Goal: Transaction & Acquisition: Purchase product/service

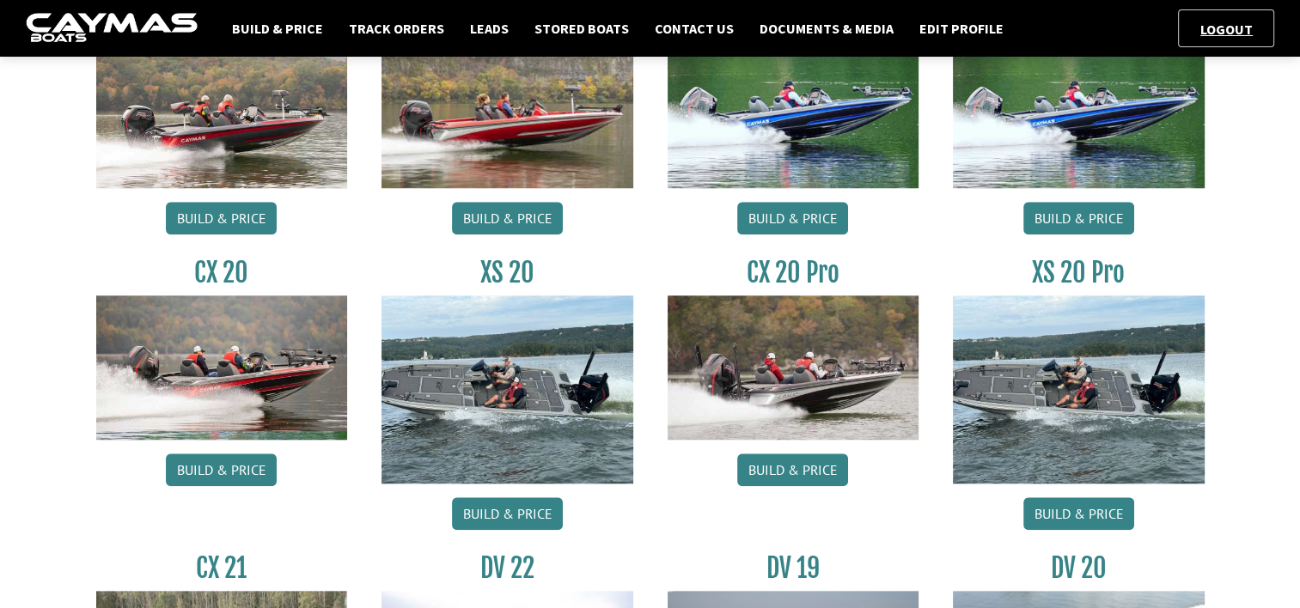
scroll to position [1632, 0]
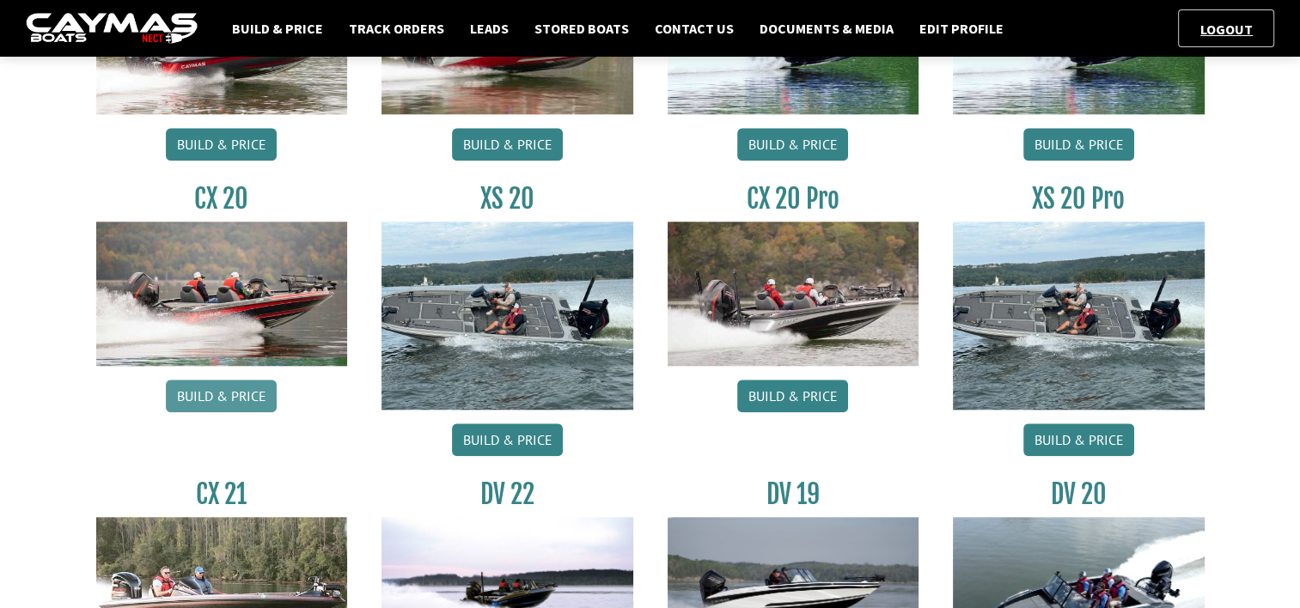
click at [204, 397] on link "Build & Price" at bounding box center [221, 396] width 111 height 33
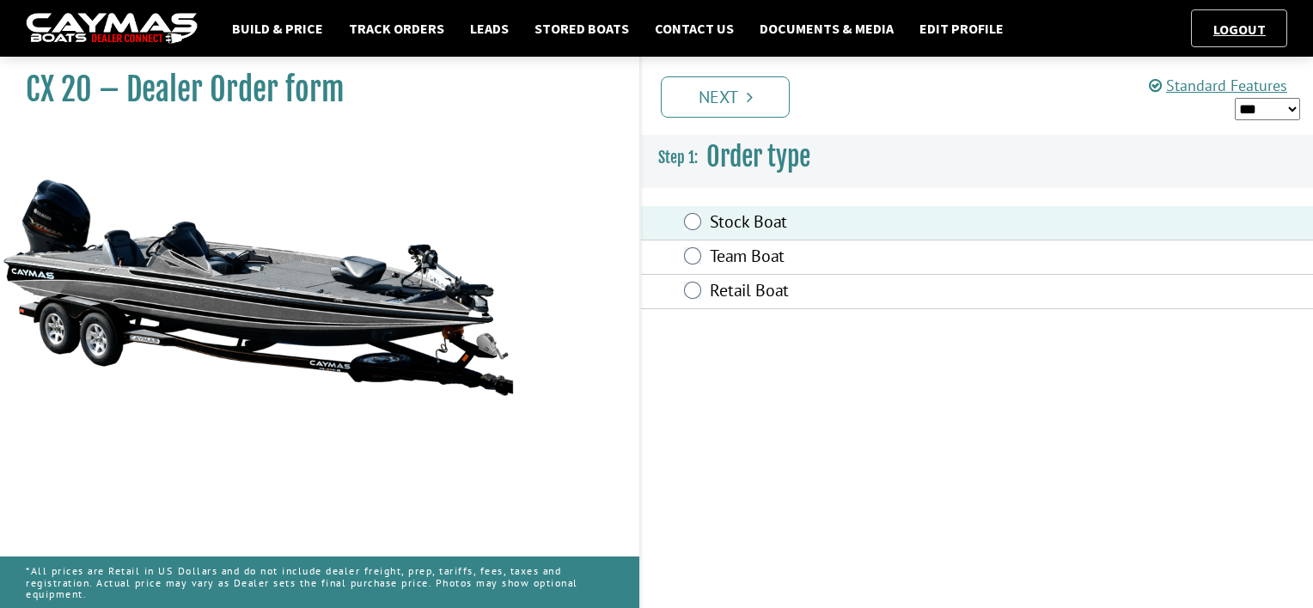
click at [740, 119] on div "Prev Next" at bounding box center [975, 96] width 673 height 78
click at [739, 105] on link "Next" at bounding box center [725, 96] width 129 height 41
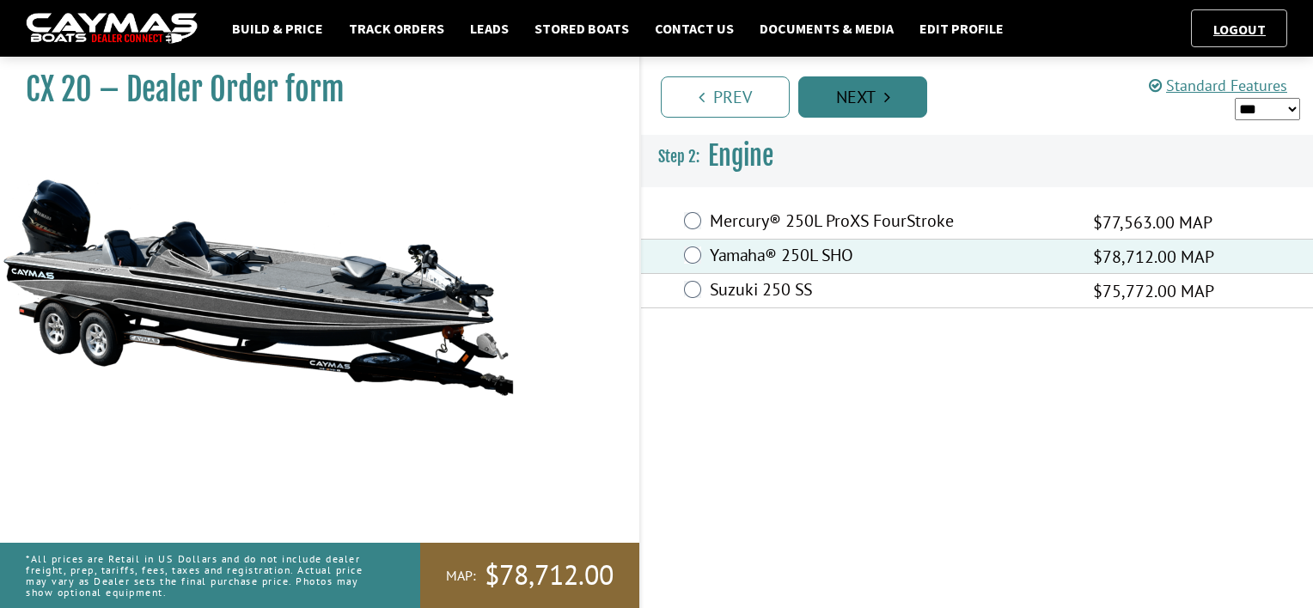
click at [856, 96] on link "Next" at bounding box center [862, 96] width 129 height 41
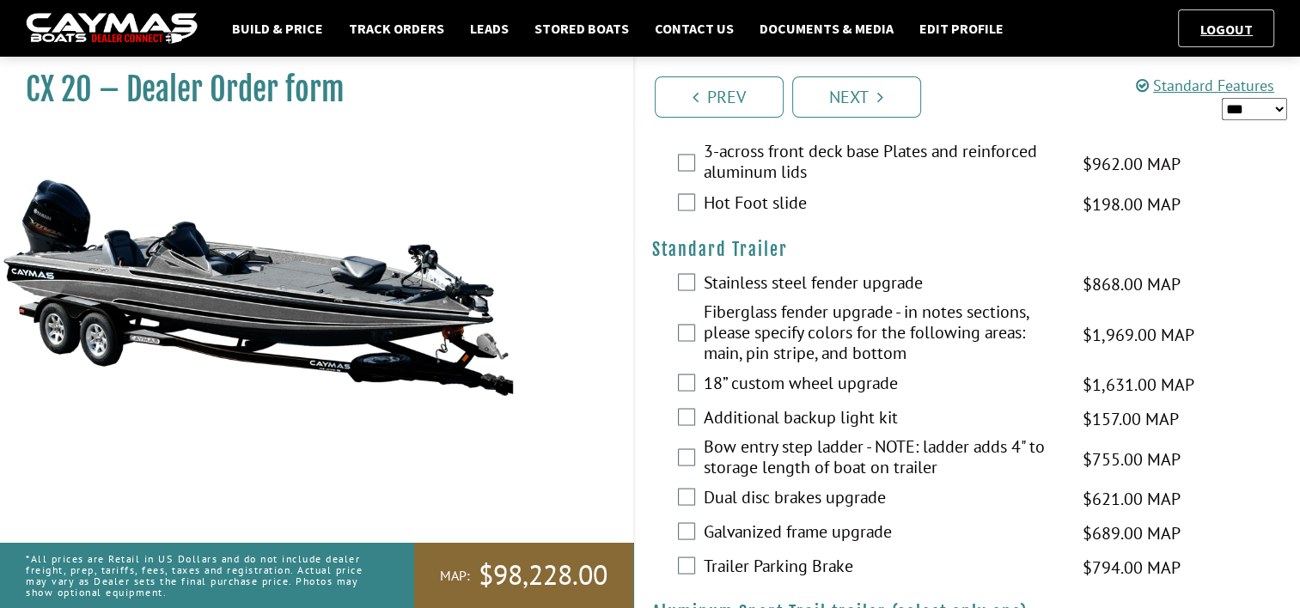
scroll to position [3116, 0]
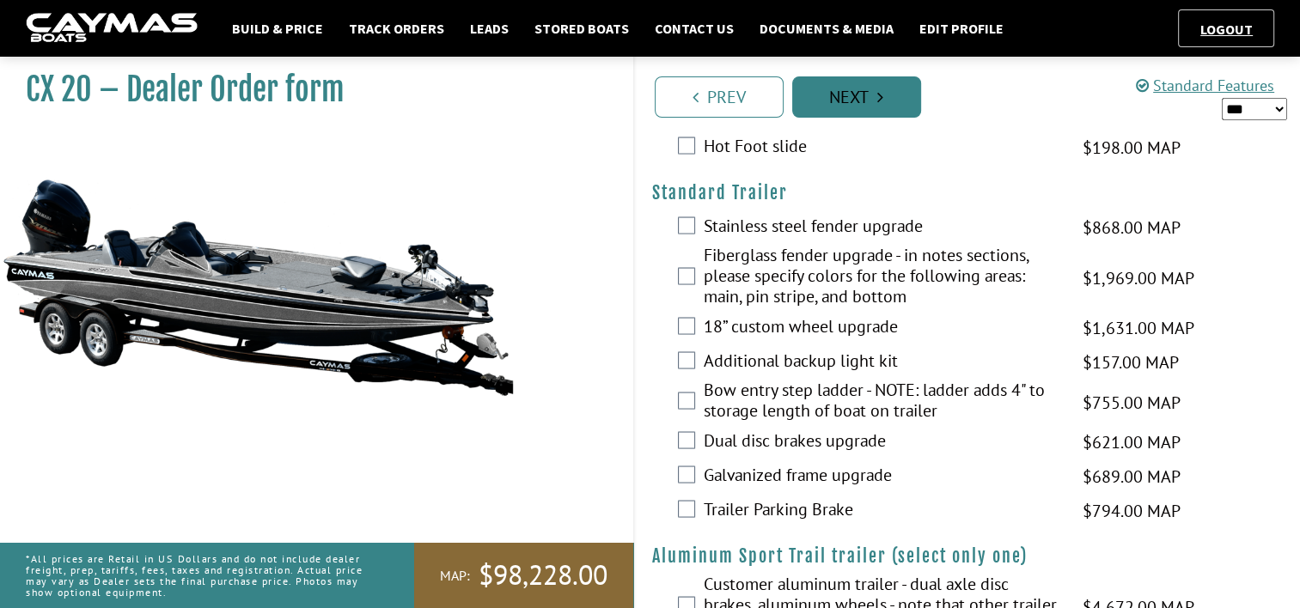
click at [870, 97] on link "Next" at bounding box center [856, 96] width 129 height 41
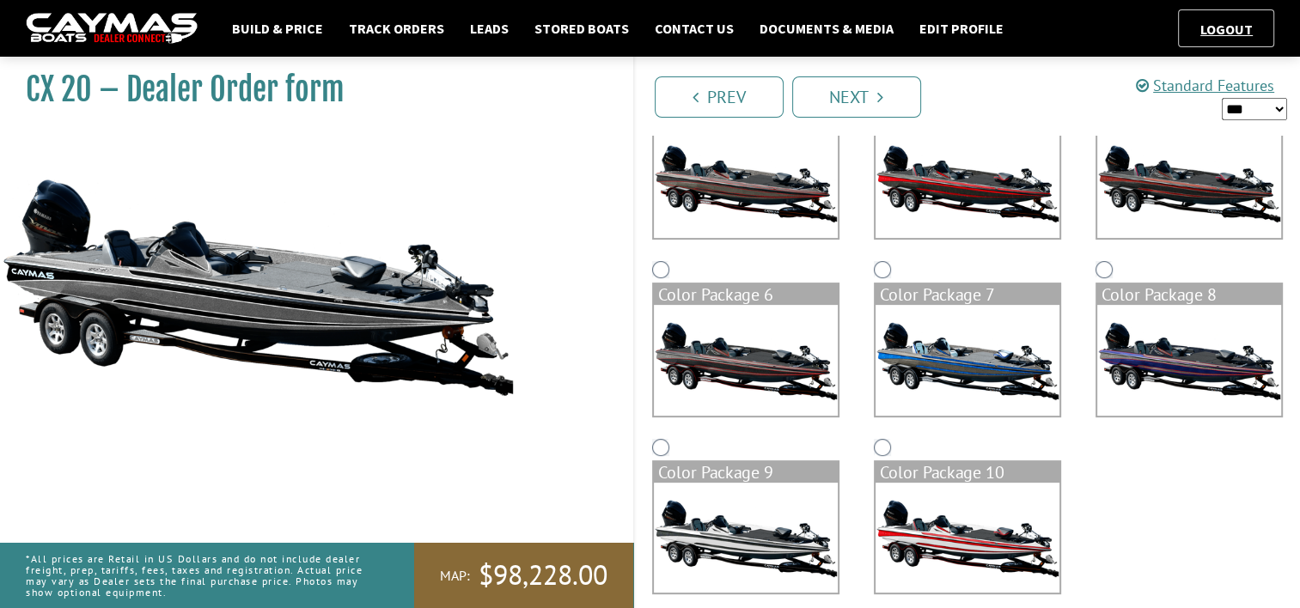
scroll to position [399, 0]
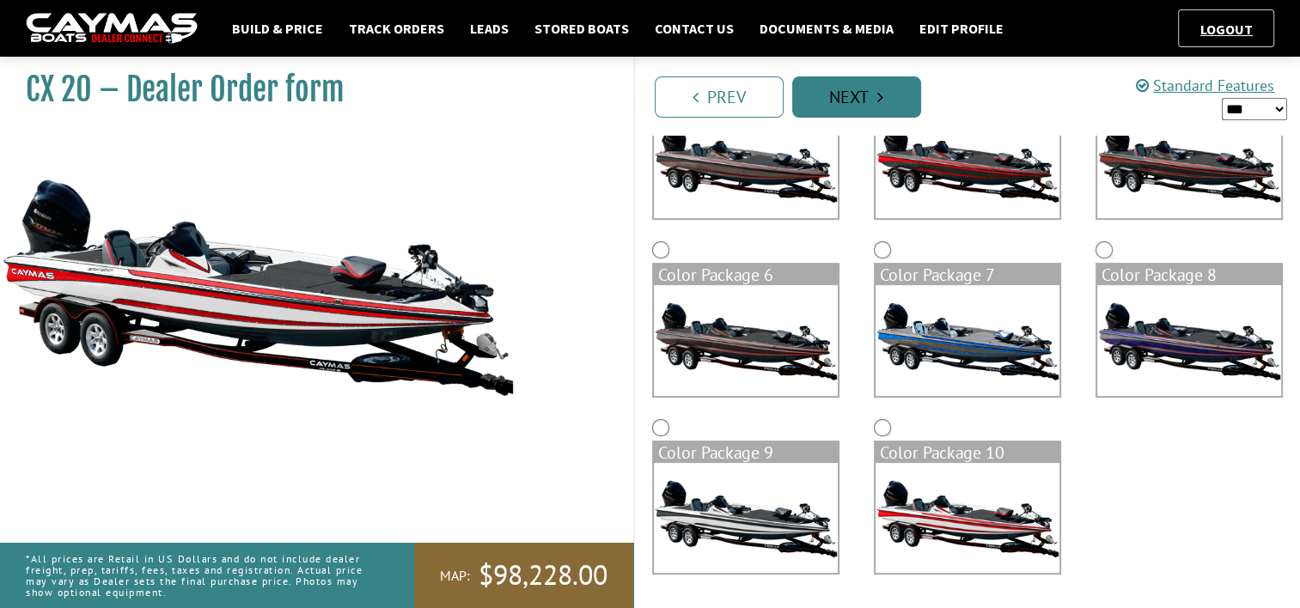
click at [852, 103] on link "Next" at bounding box center [856, 96] width 129 height 41
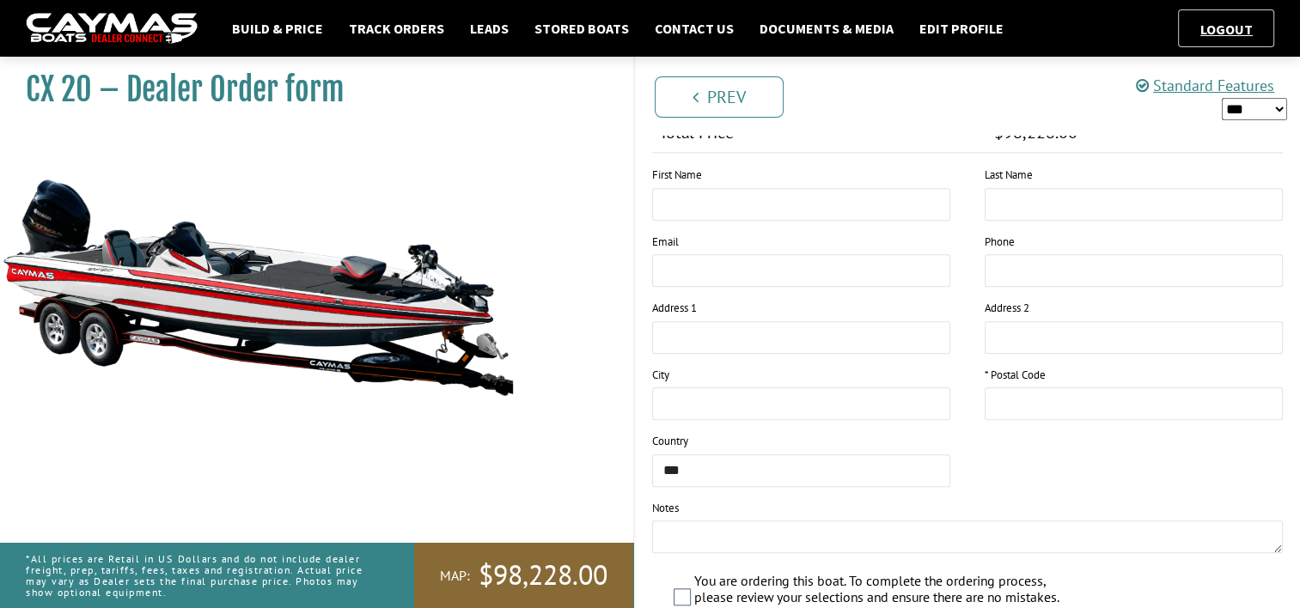
scroll to position [1871, 0]
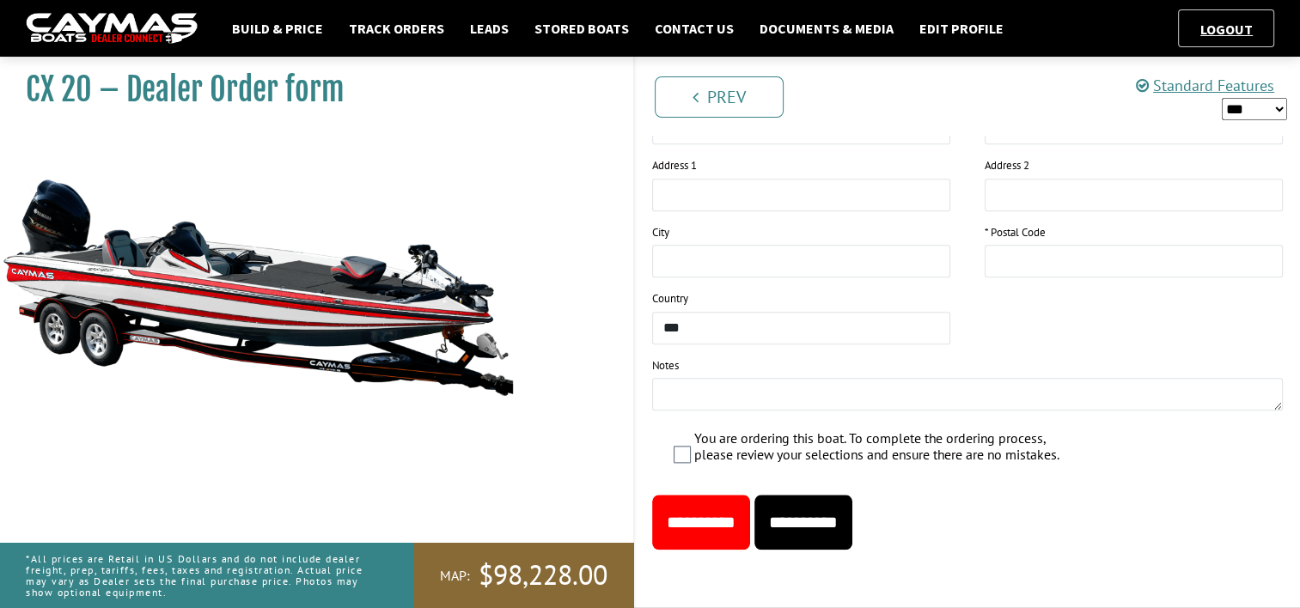
click at [841, 522] on input "**********" at bounding box center [803, 522] width 98 height 55
type input "*****"
click at [852, 531] on input "**********" at bounding box center [803, 522] width 98 height 55
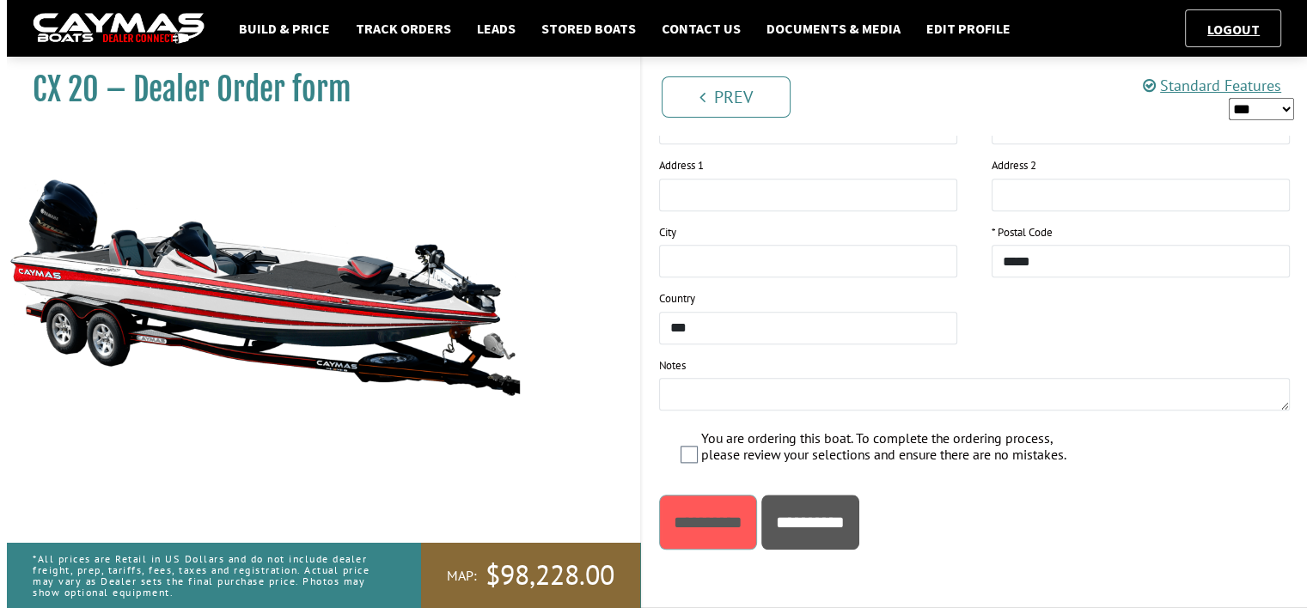
scroll to position [0, 0]
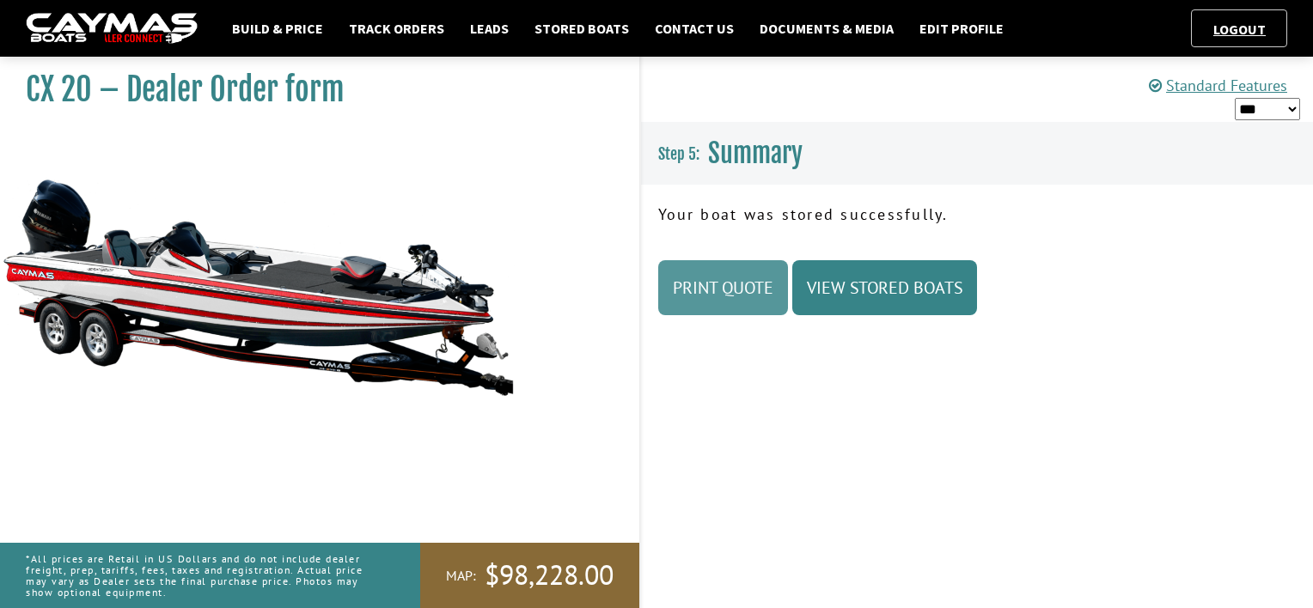
click at [701, 289] on link "Print Quote" at bounding box center [723, 287] width 130 height 55
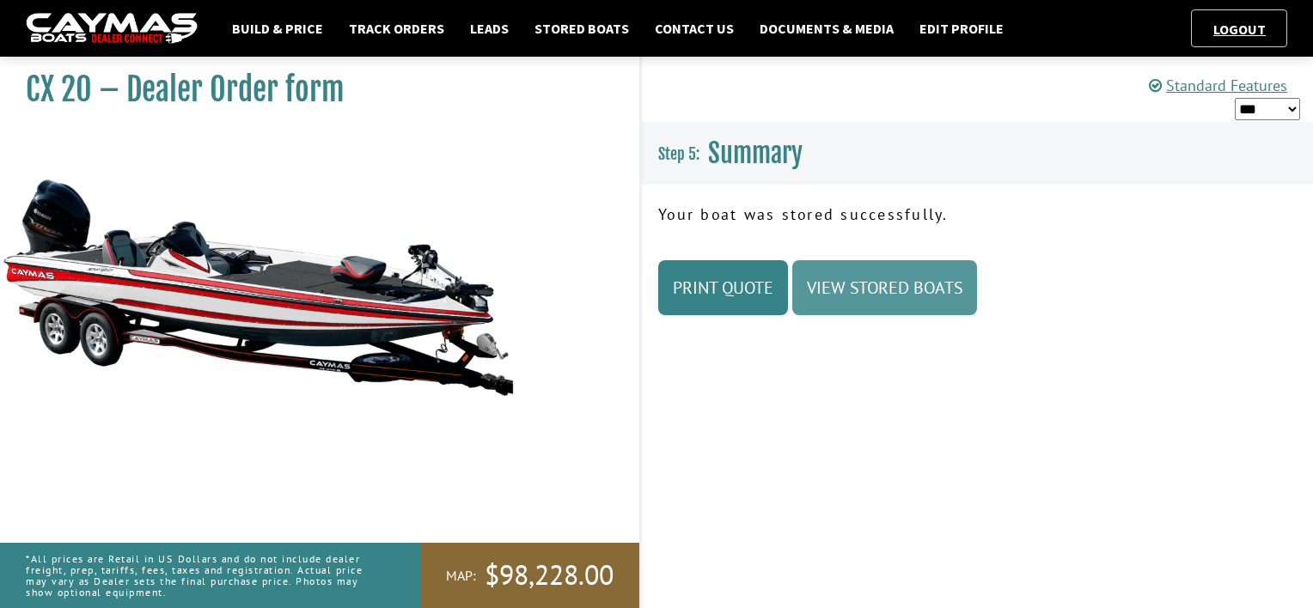
click at [902, 300] on link "View Stored Boats" at bounding box center [884, 287] width 185 height 55
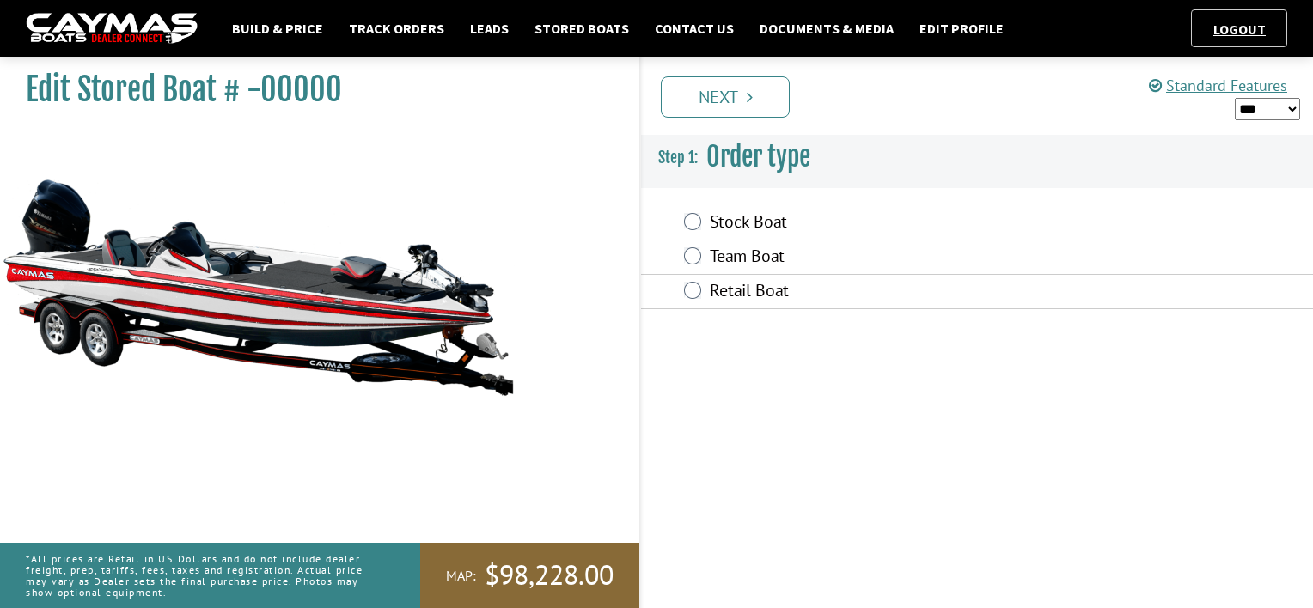
click at [720, 105] on link "Next" at bounding box center [725, 96] width 129 height 41
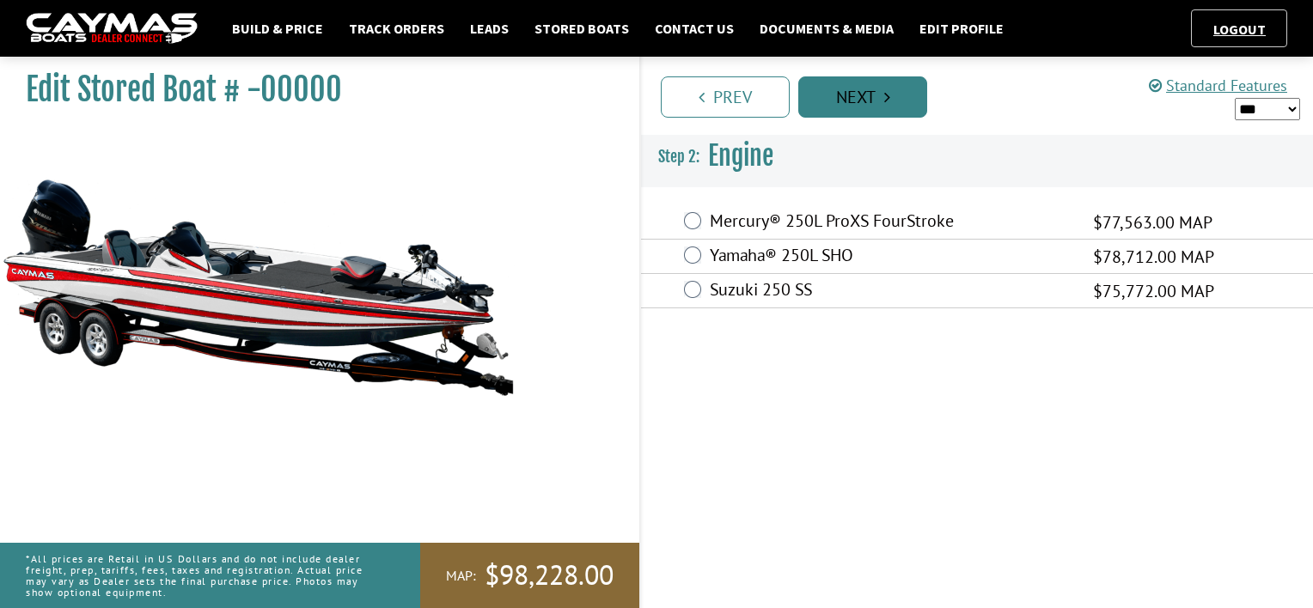
click at [844, 101] on link "Next" at bounding box center [862, 96] width 129 height 41
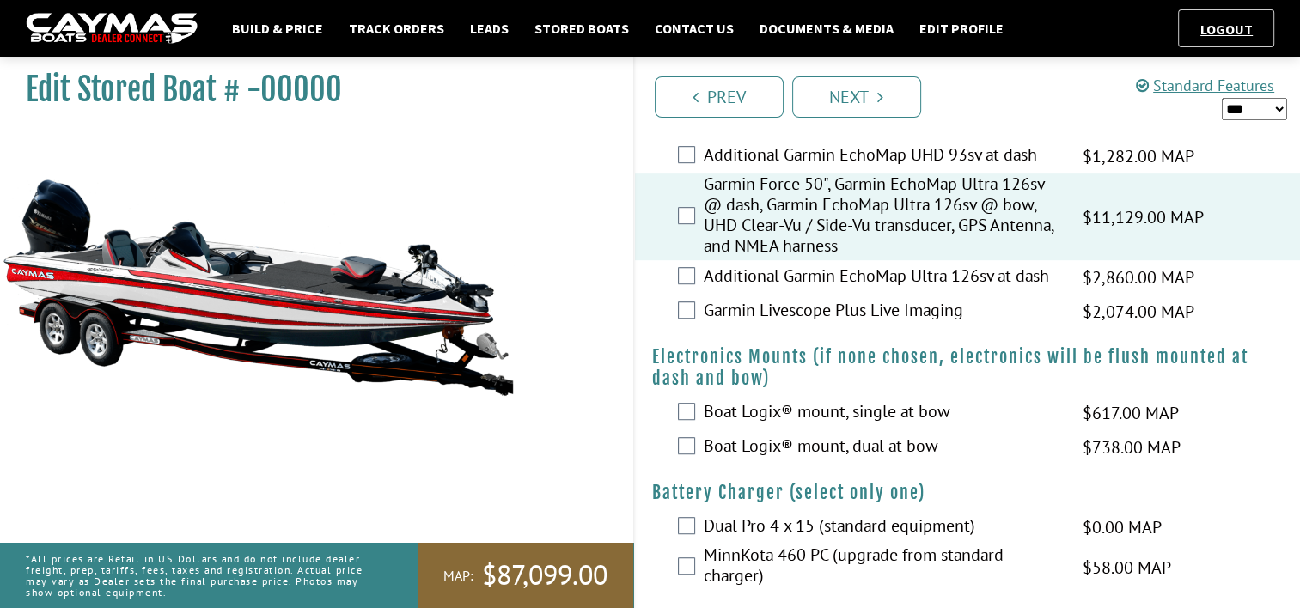
scroll to position [1117, 0]
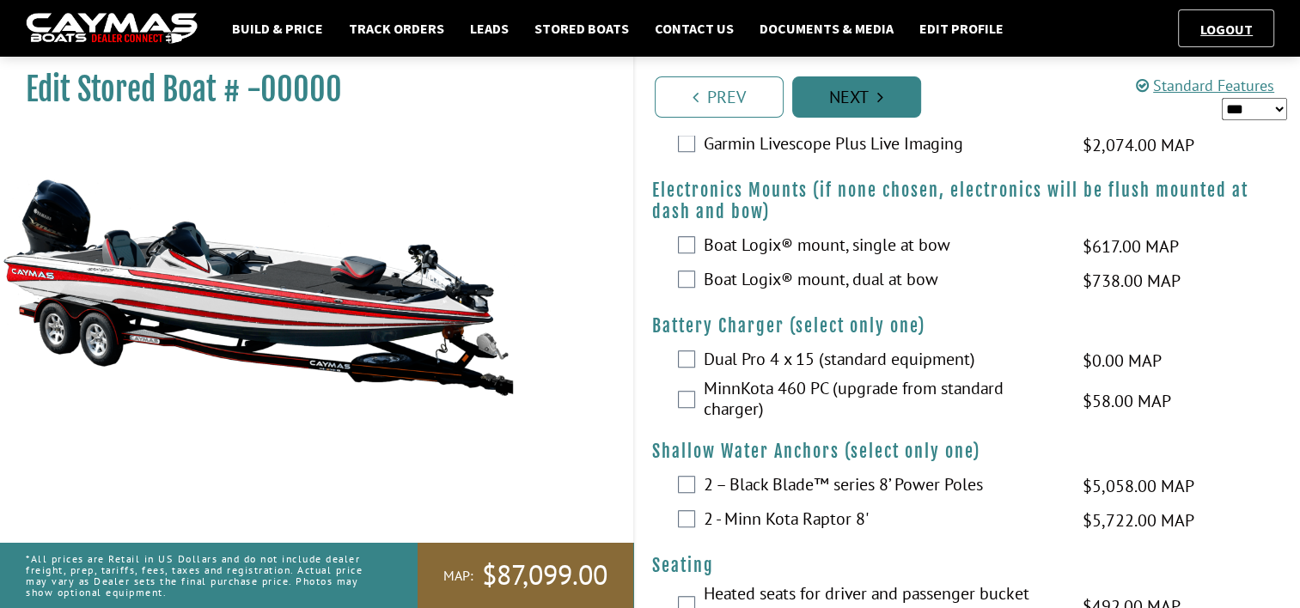
click at [867, 101] on link "Next" at bounding box center [856, 96] width 129 height 41
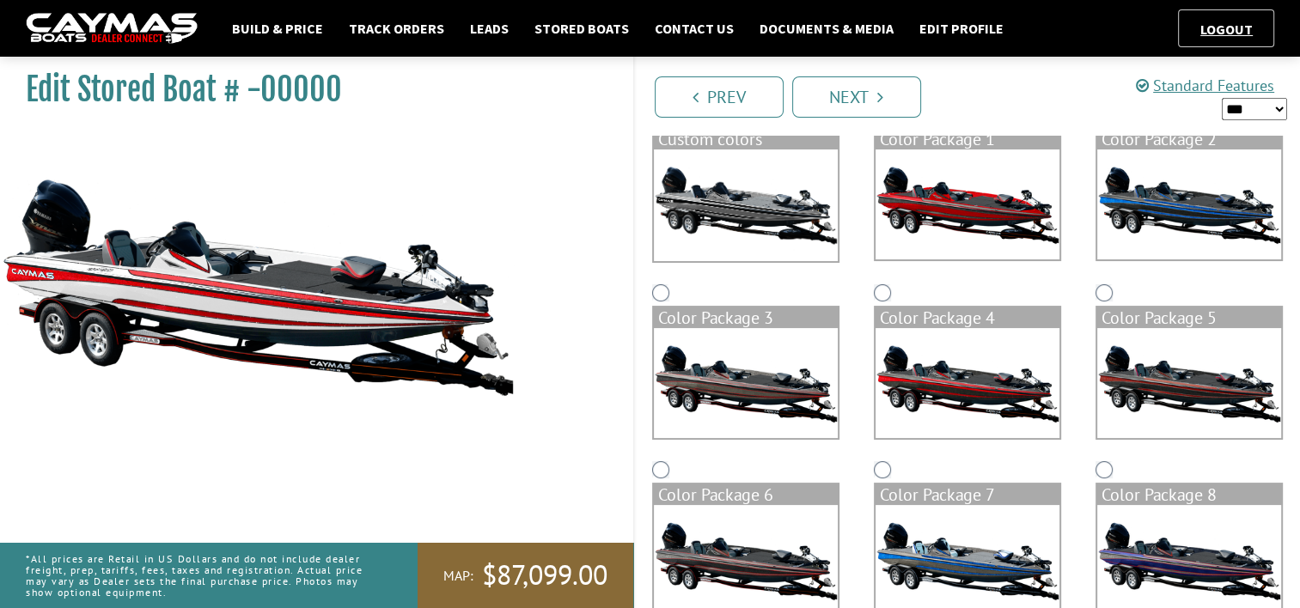
scroll to position [344, 0]
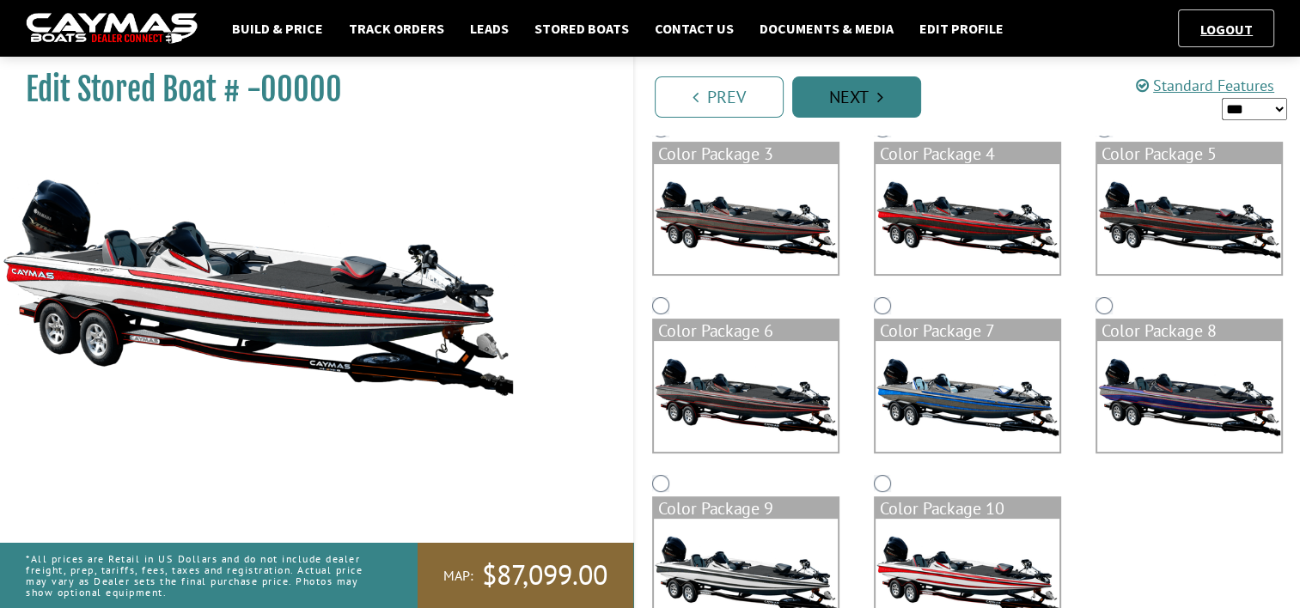
click at [865, 93] on link "Next" at bounding box center [856, 96] width 129 height 41
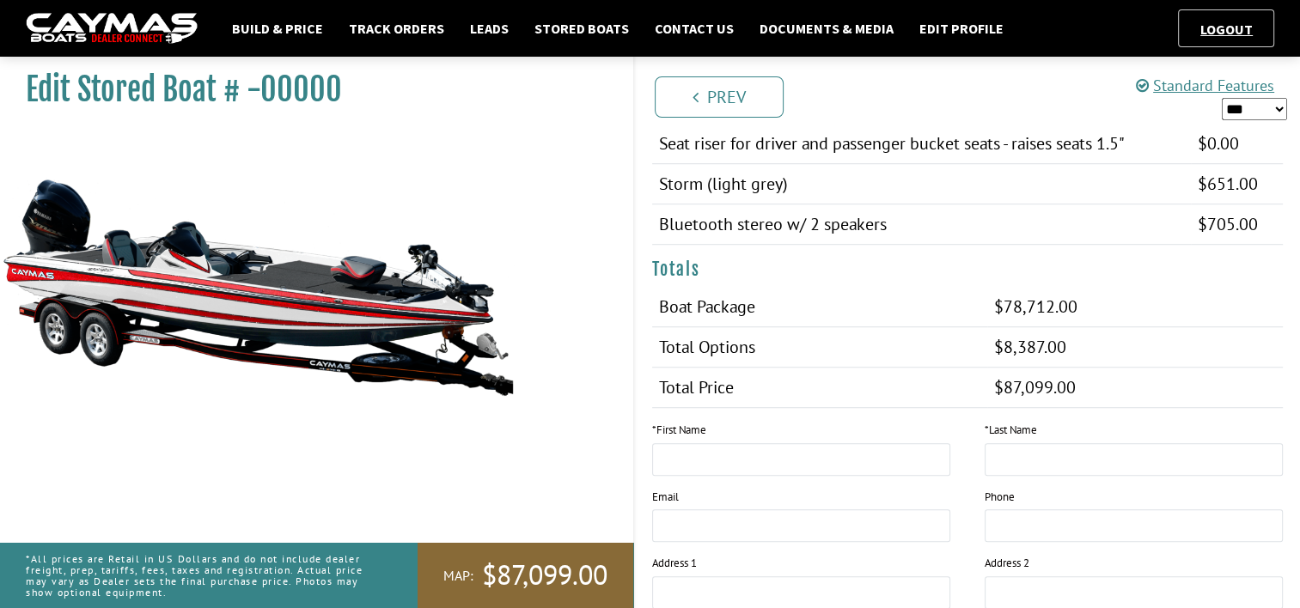
scroll to position [1543, 0]
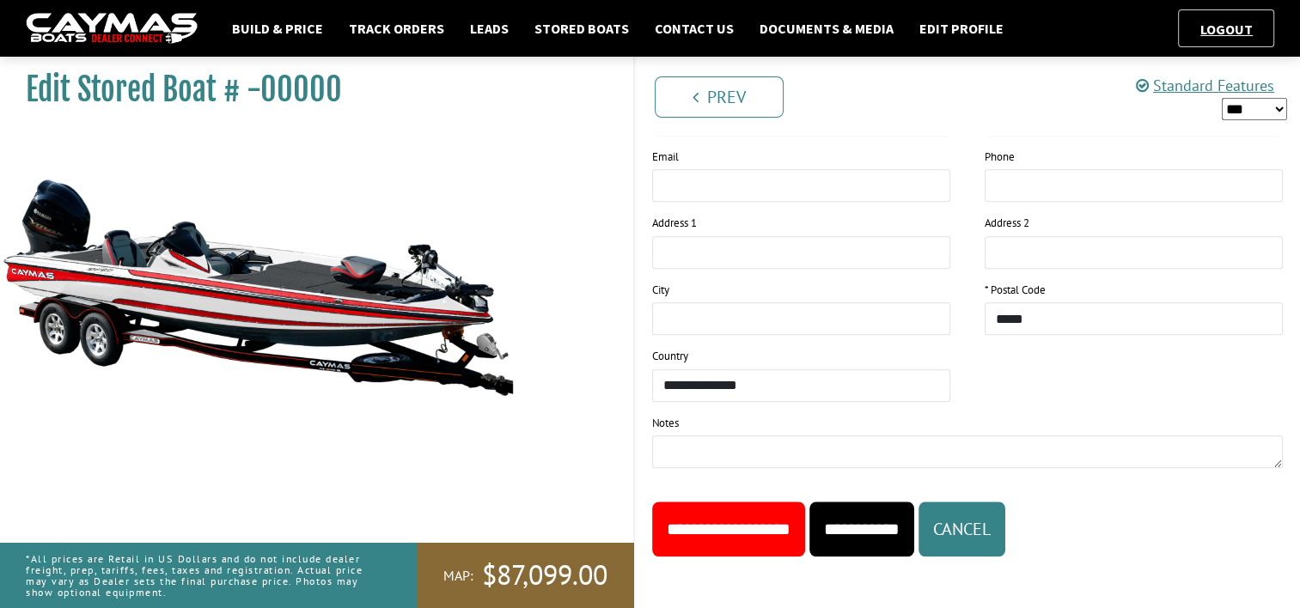
click at [734, 514] on input "**********" at bounding box center [728, 529] width 153 height 55
